Goal: Information Seeking & Learning: Learn about a topic

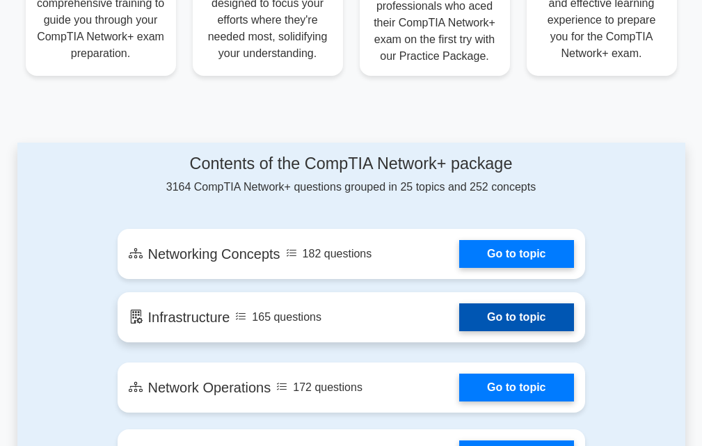
scroll to position [696, 0]
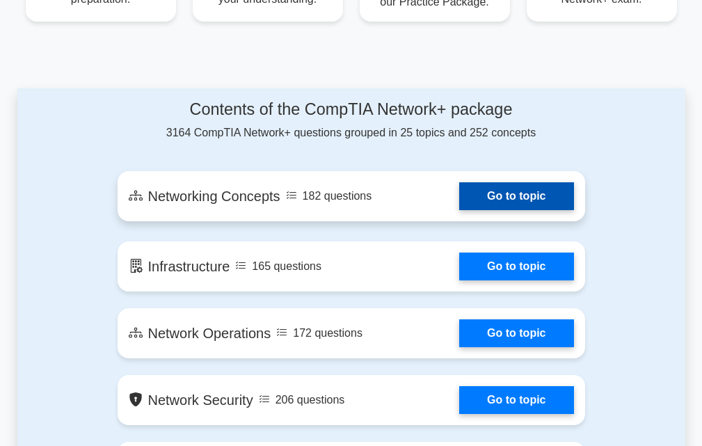
click at [507, 182] on link "Go to topic" at bounding box center [516, 196] width 114 height 28
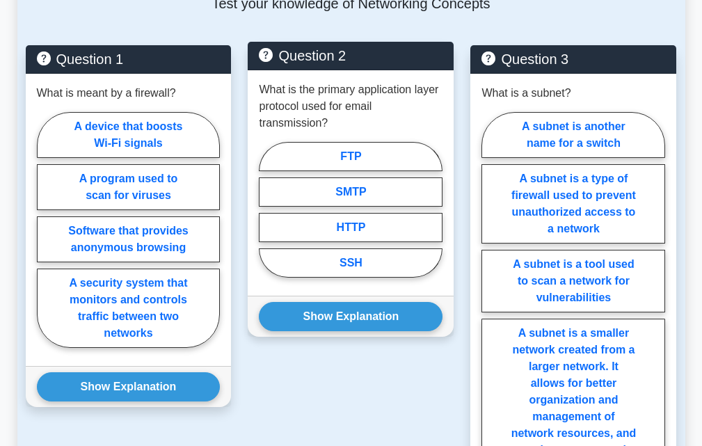
scroll to position [1183, 0]
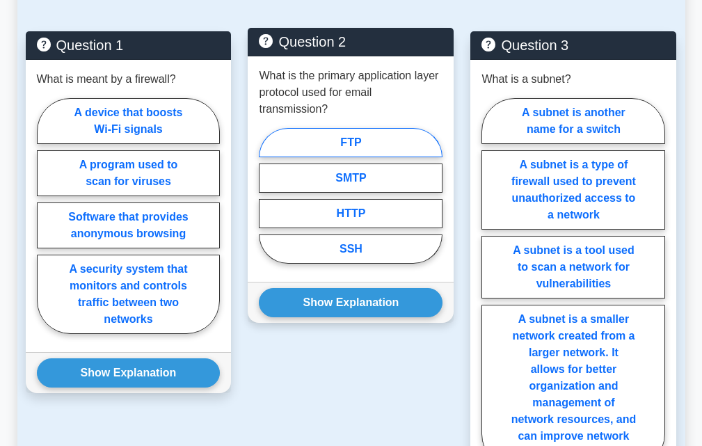
click at [386, 138] on label "FTP" at bounding box center [351, 142] width 184 height 29
click at [268, 195] on input "FTP" at bounding box center [263, 199] width 9 height 9
radio input "true"
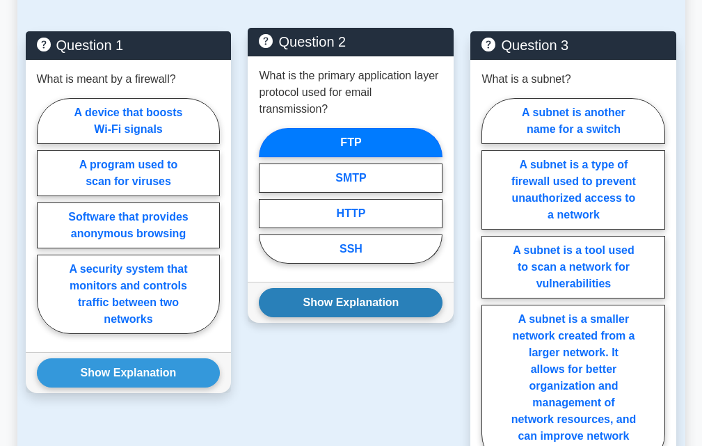
click at [327, 310] on button "Show Explanation" at bounding box center [351, 302] width 184 height 29
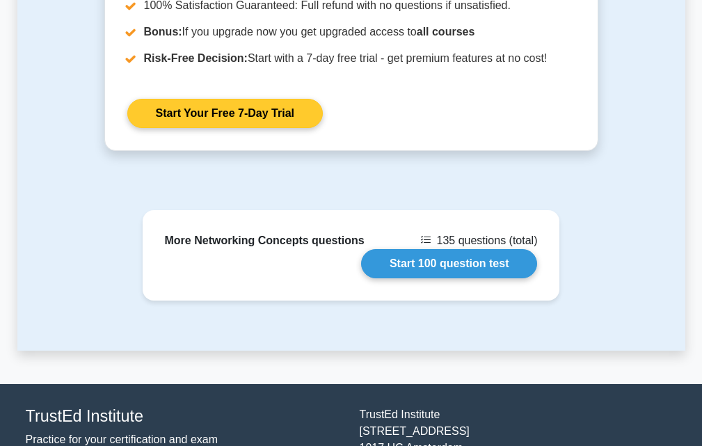
scroll to position [2237, 0]
